Goal: Find contact information: Find contact information

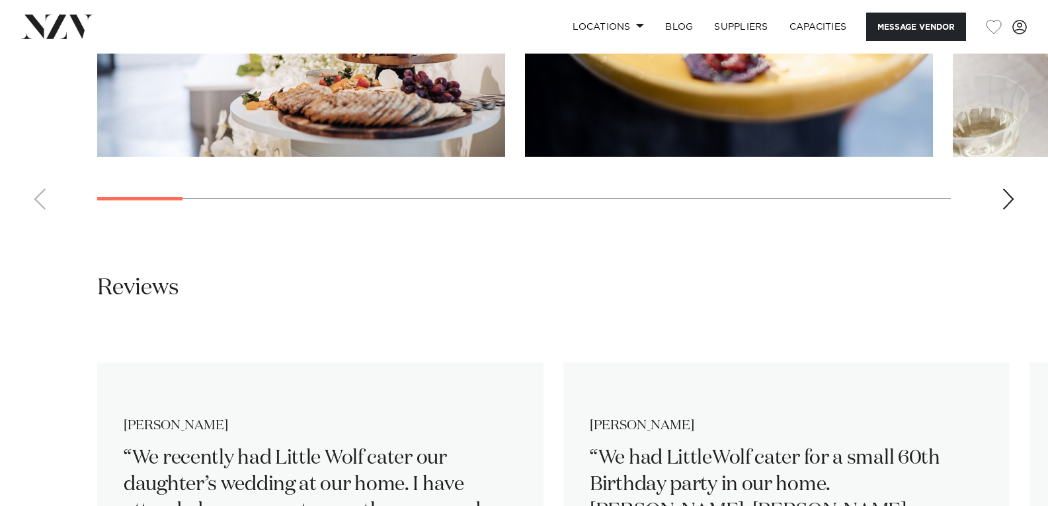
scroll to position [1785, 0]
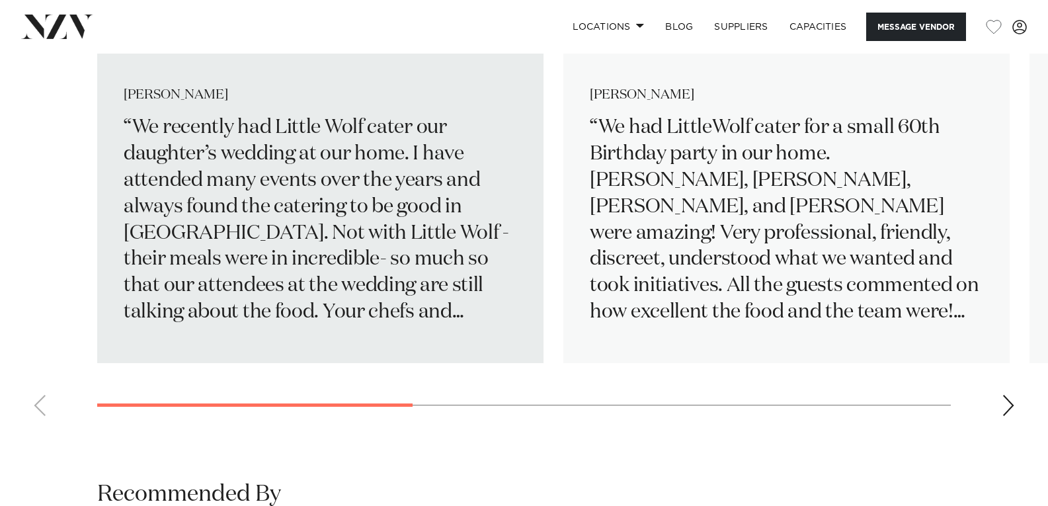
click at [340, 239] on p "We recently had Little Wolf cater our daughter’s wedding at our home. I have at…" at bounding box center [320, 220] width 393 height 211
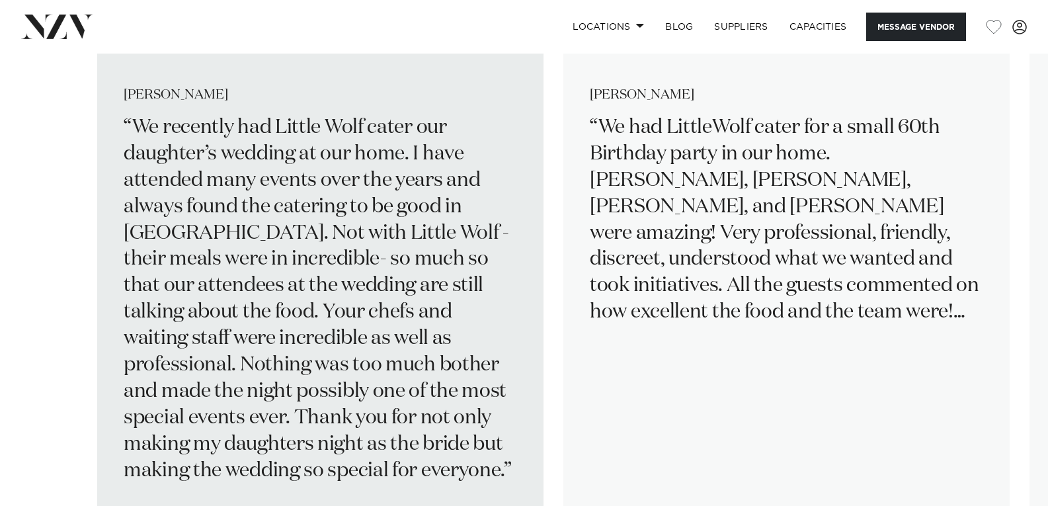
scroll to position [1851, 0]
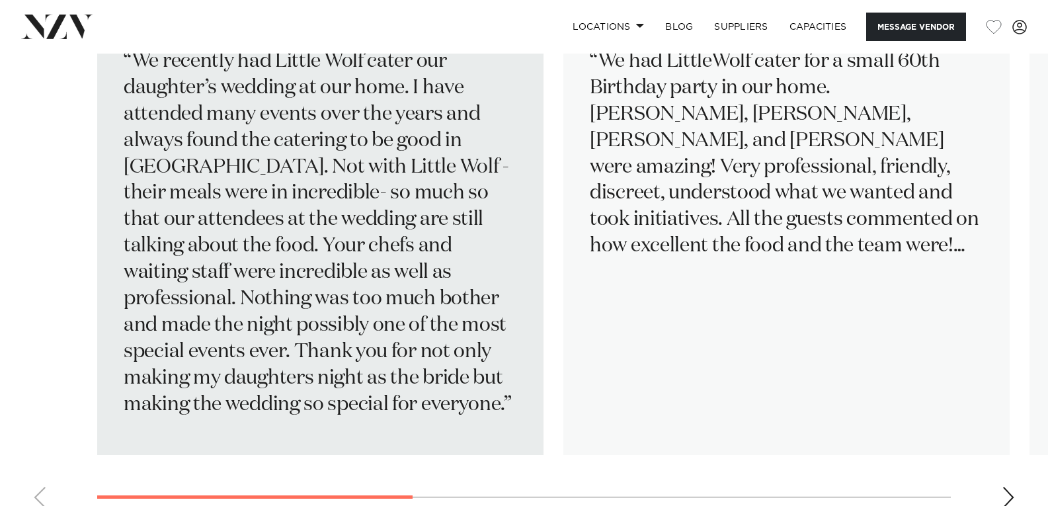
click at [409, 245] on p "We recently had Little Wolf cater our daughter’s wedding at our home. I have at…" at bounding box center [320, 233] width 393 height 369
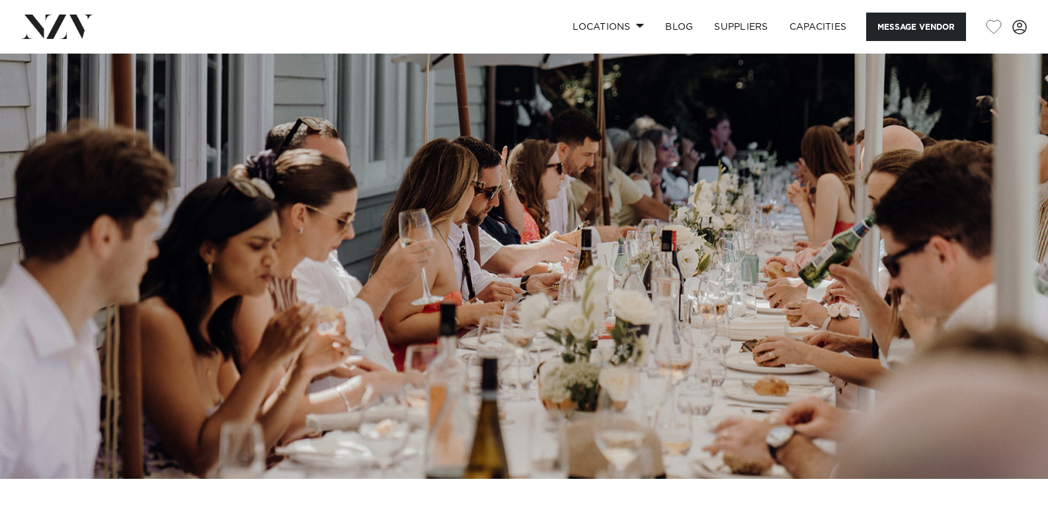
scroll to position [0, 0]
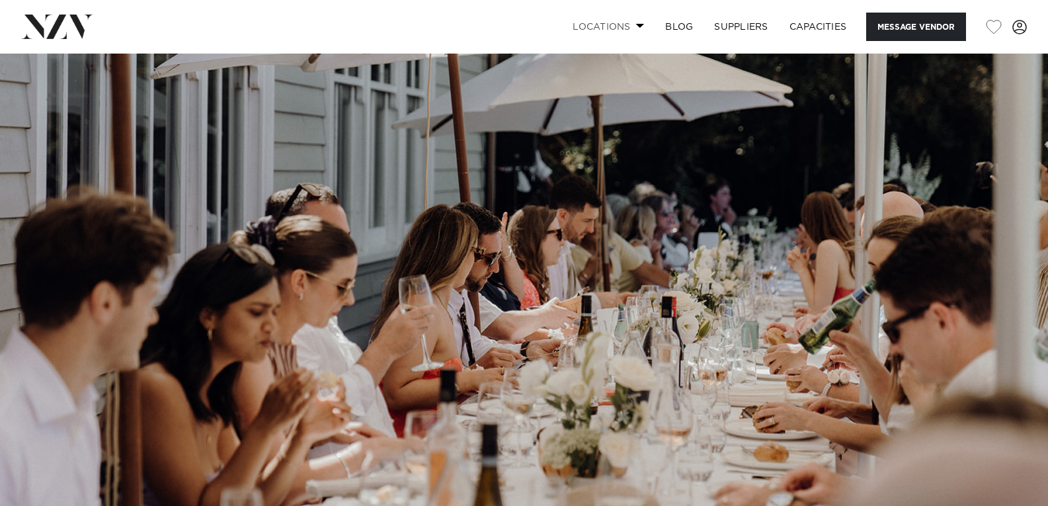
click at [616, 20] on link "Locations" at bounding box center [608, 27] width 93 height 28
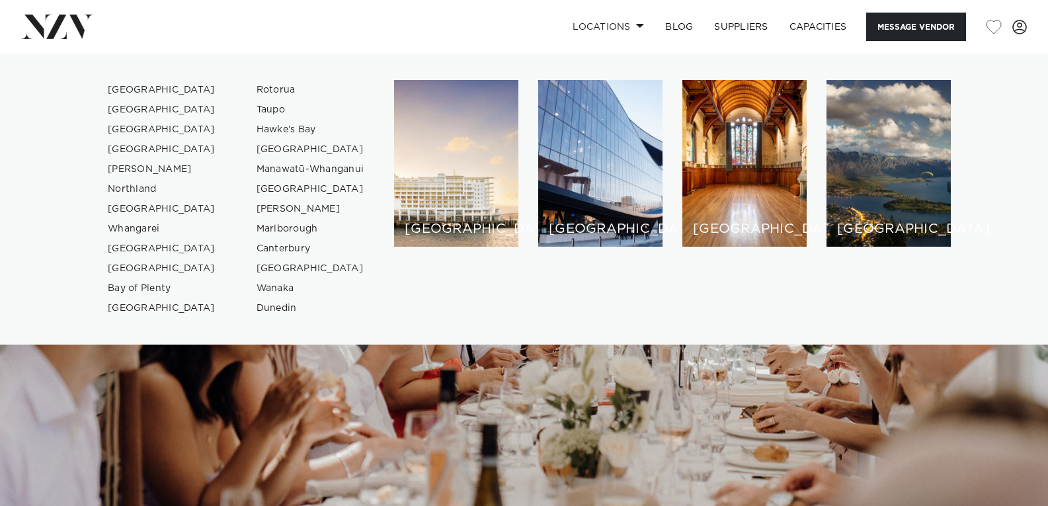
click at [349, 415] on img at bounding box center [524, 299] width 1048 height 491
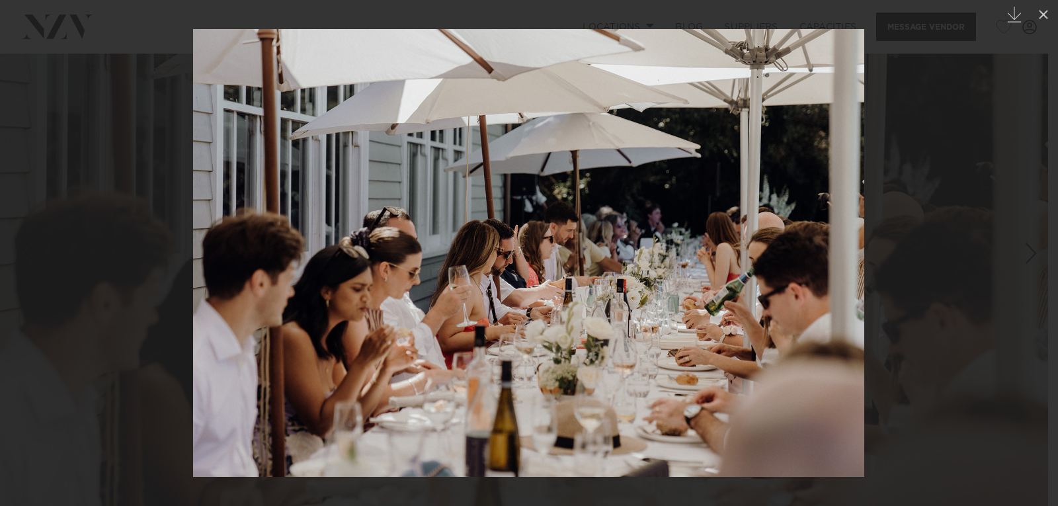
click at [853, 269] on img at bounding box center [528, 253] width 671 height 448
click at [884, 288] on div at bounding box center [529, 253] width 1058 height 506
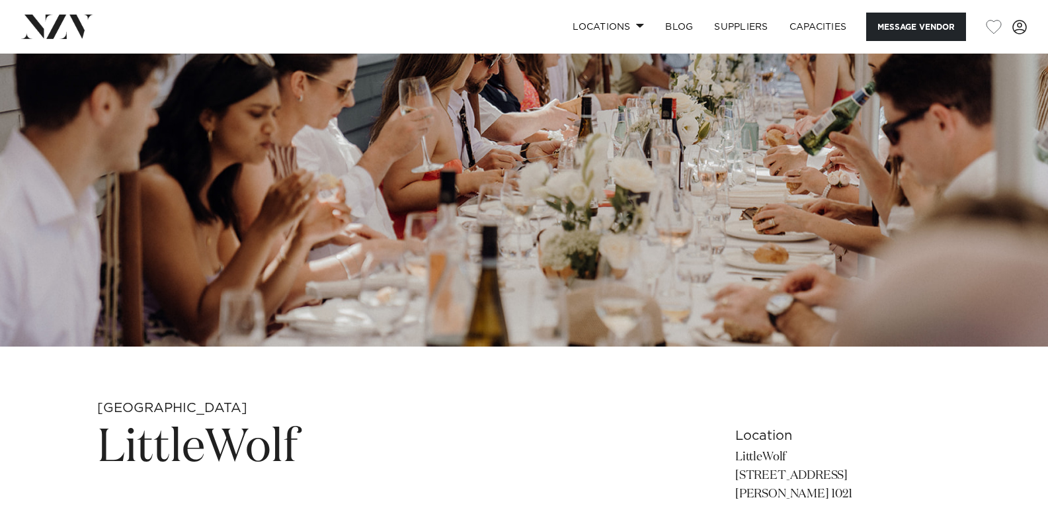
scroll to position [463, 0]
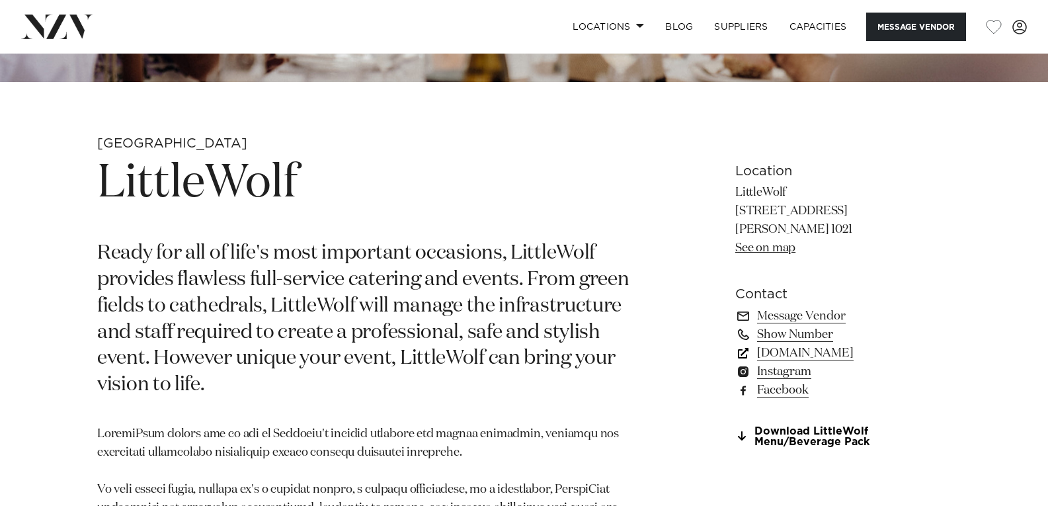
click at [815, 352] on link "[DOMAIN_NAME]" at bounding box center [842, 353] width 215 height 19
